Goal: Information Seeking & Learning: Learn about a topic

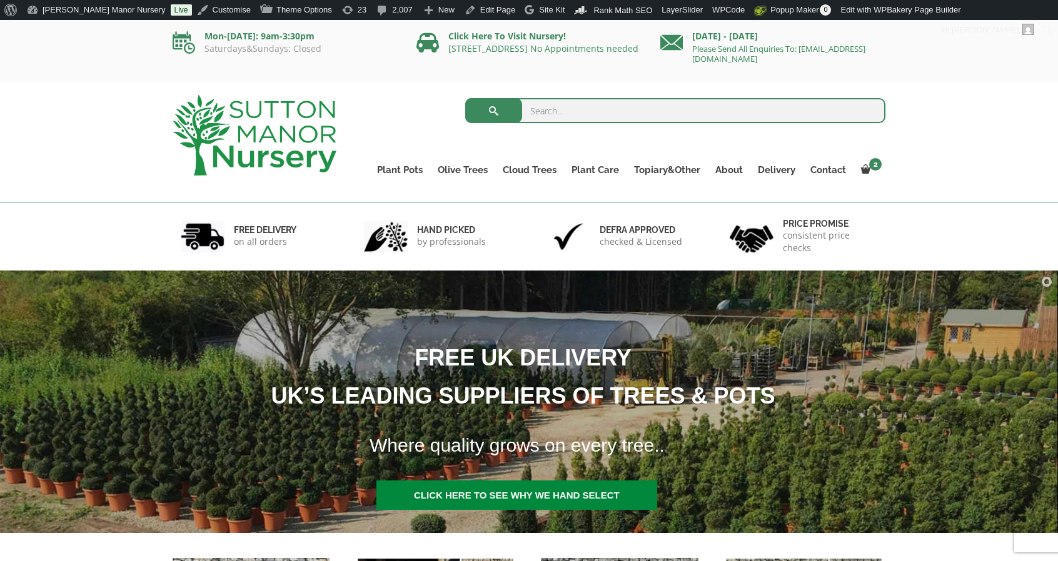
click at [576, 103] on input "search" at bounding box center [675, 110] width 421 height 25
type input "yew tree"
click at [465, 98] on button "submit" at bounding box center [493, 110] width 57 height 25
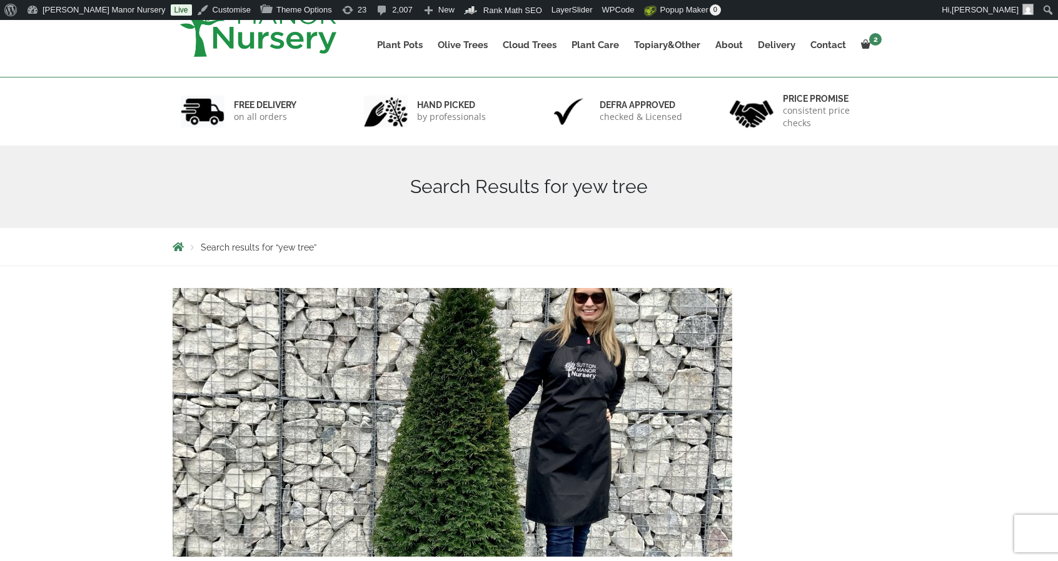
scroll to position [188, 0]
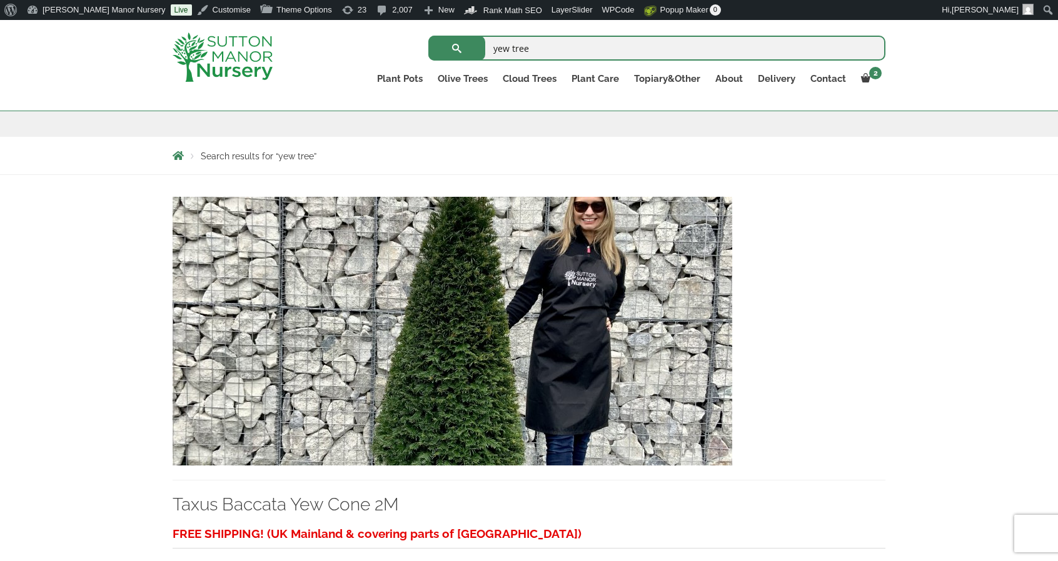
click at [595, 361] on img at bounding box center [452, 331] width 559 height 269
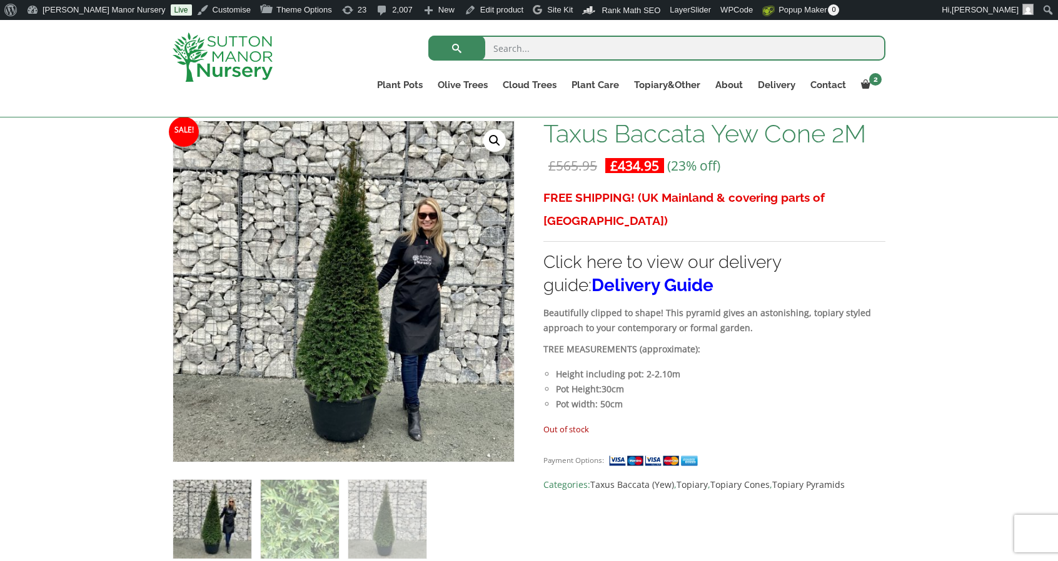
scroll to position [188, 0]
